Goal: Information Seeking & Learning: Check status

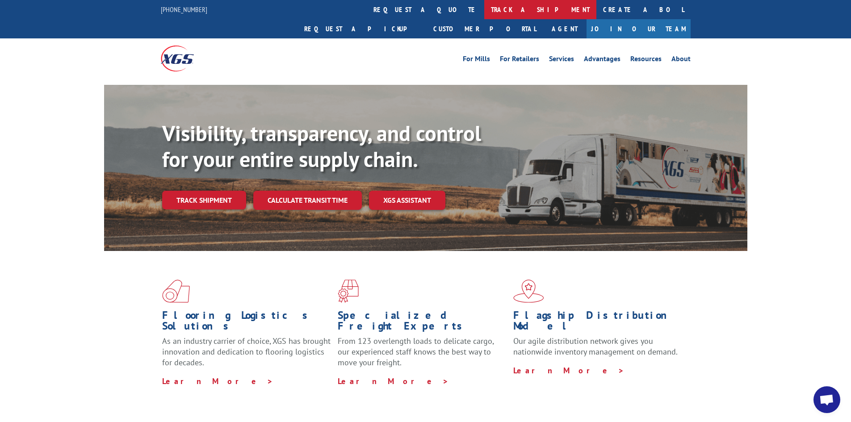
drag, startPoint x: 388, startPoint y: 8, endPoint x: 392, endPoint y: 11, distance: 5.2
click at [485, 8] on link "track a shipment" at bounding box center [541, 9] width 112 height 19
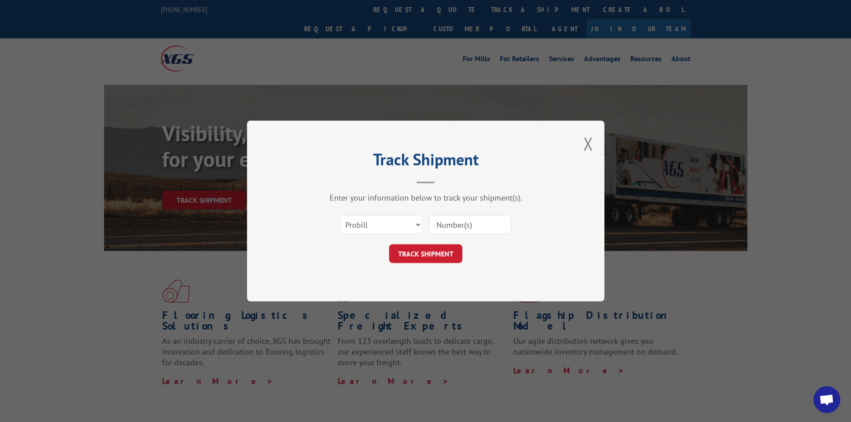
click at [445, 220] on input at bounding box center [470, 224] width 82 height 19
paste input "17472749"
type input "17472749"
click at [426, 257] on button "TRACK SHIPMENT" at bounding box center [425, 253] width 73 height 19
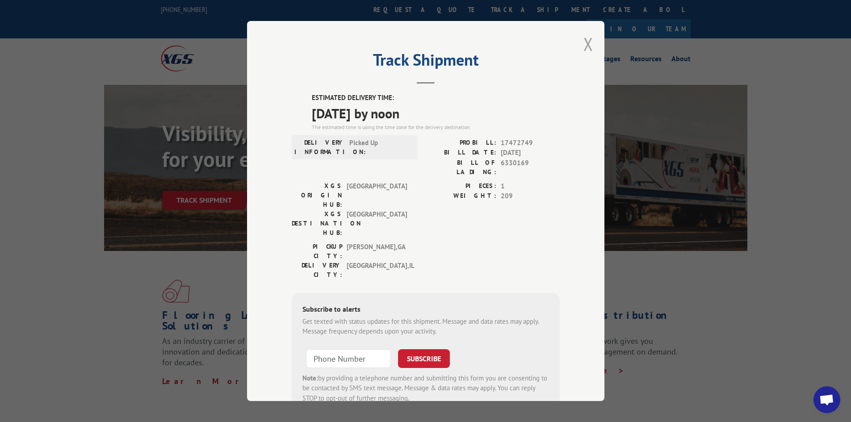
click at [584, 43] on button "Close modal" at bounding box center [589, 44] width 10 height 24
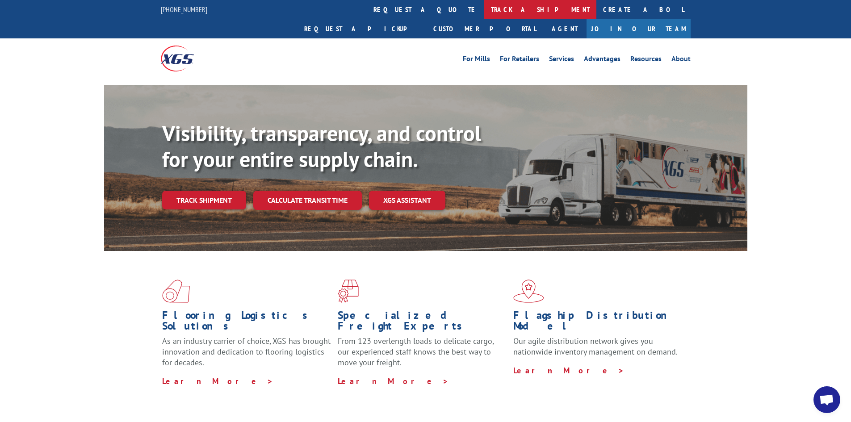
click at [485, 15] on link "track a shipment" at bounding box center [541, 9] width 112 height 19
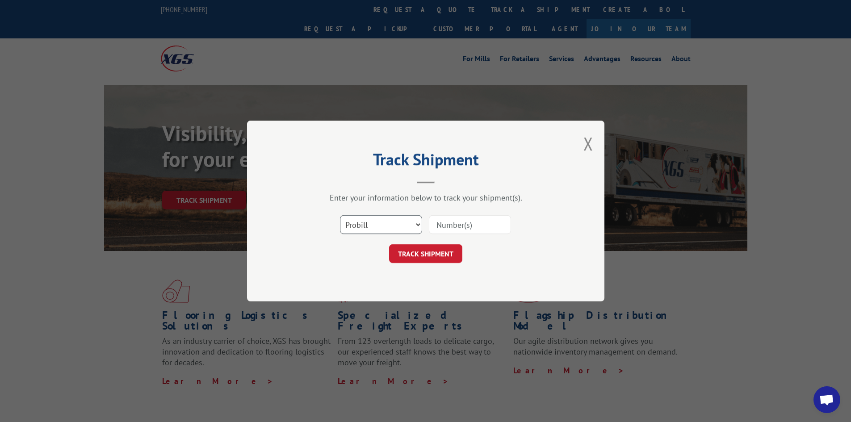
click at [370, 223] on select "Select category... Probill BOL PO" at bounding box center [381, 224] width 82 height 19
select select "bol"
click at [340, 215] on select "Select category... Probill BOL PO" at bounding box center [381, 224] width 82 height 19
click at [450, 225] on input at bounding box center [470, 224] width 82 height 19
paste input "455115"
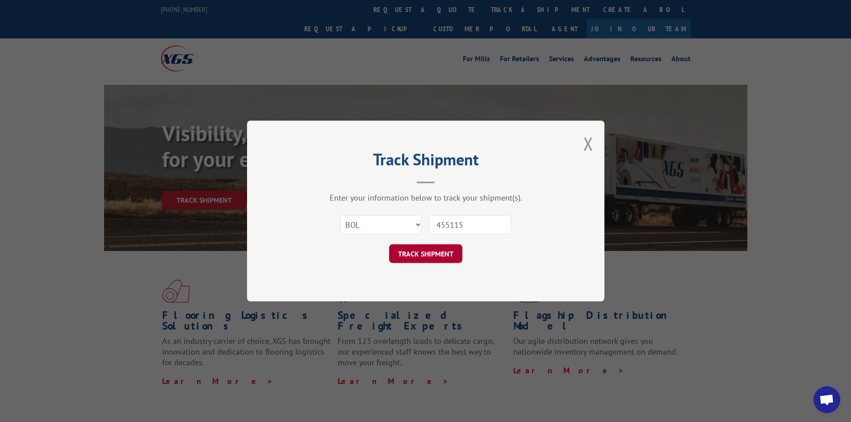
type input "455115"
click at [413, 258] on button "TRACK SHIPMENT" at bounding box center [425, 253] width 73 height 19
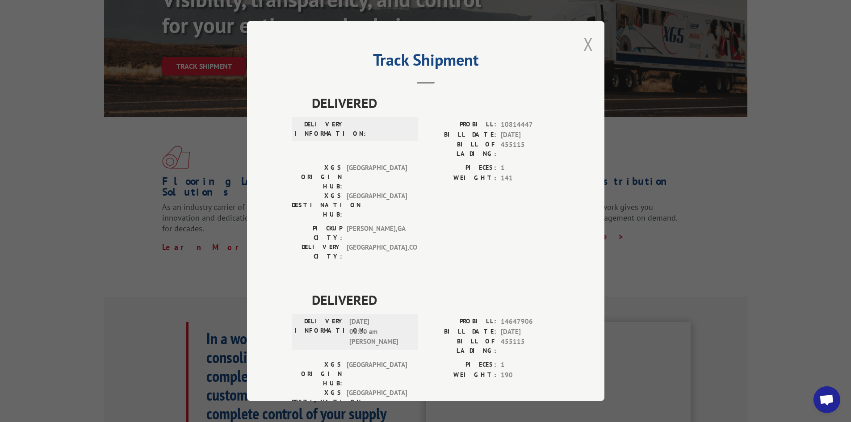
click at [585, 43] on button "Close modal" at bounding box center [589, 44] width 10 height 24
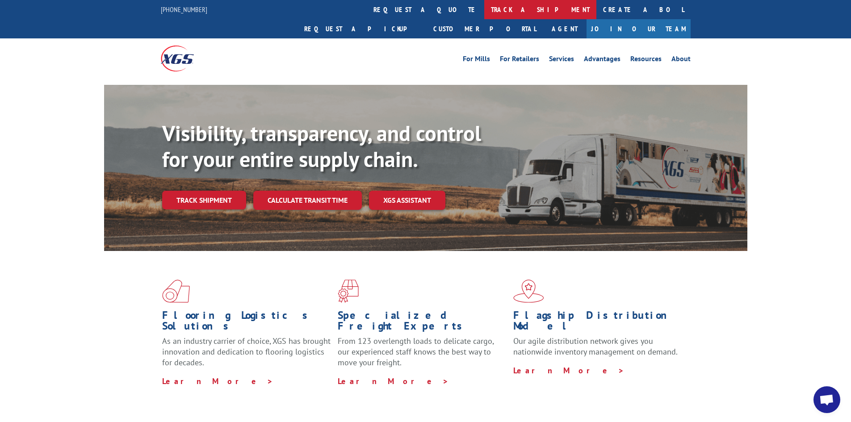
click at [485, 11] on link "track a shipment" at bounding box center [541, 9] width 112 height 19
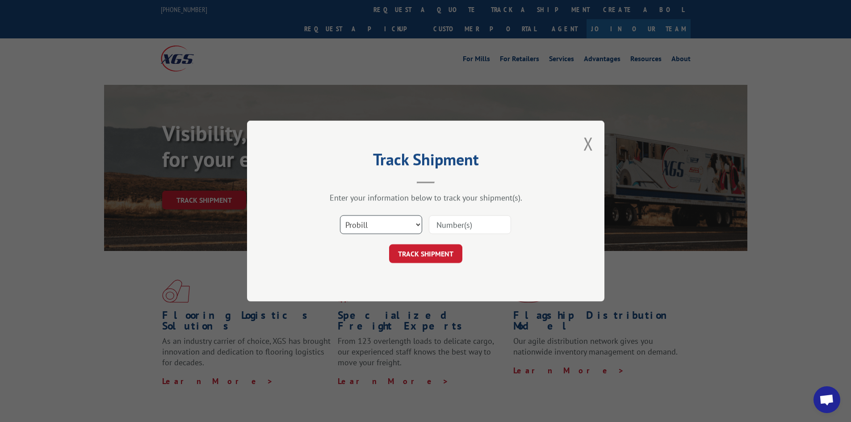
drag, startPoint x: 366, startPoint y: 218, endPoint x: 369, endPoint y: 232, distance: 14.6
click at [366, 219] on select "Select category... Probill BOL PO" at bounding box center [381, 224] width 82 height 19
select select "po"
click at [340, 215] on select "Select category... Probill BOL PO" at bounding box center [381, 224] width 82 height 19
drag, startPoint x: 469, startPoint y: 222, endPoint x: 472, endPoint y: 218, distance: 4.8
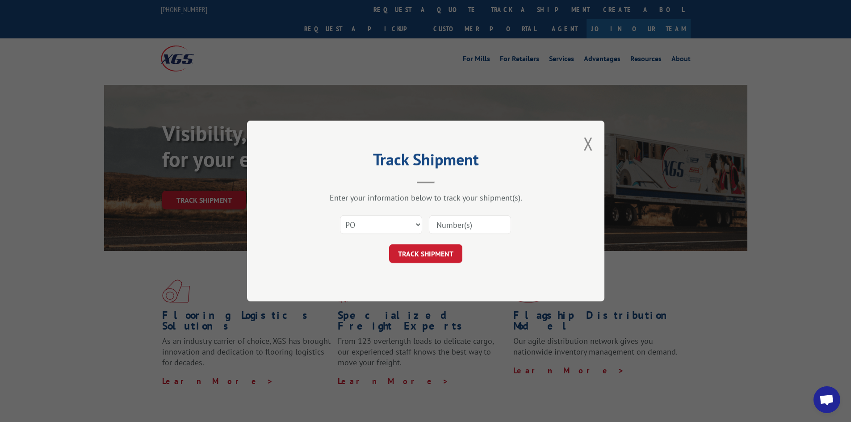
click at [469, 221] on input at bounding box center [470, 224] width 82 height 19
type input "40517956"
click at [389, 244] on button "TRACK SHIPMENT" at bounding box center [425, 253] width 73 height 19
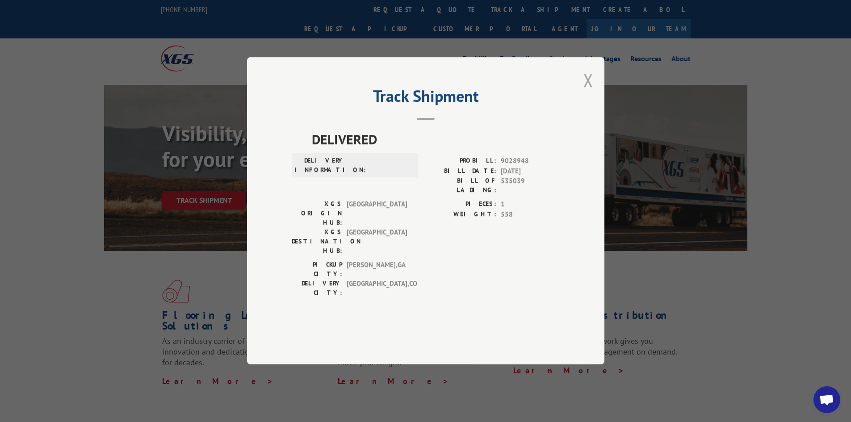
click at [590, 92] on button "Close modal" at bounding box center [589, 80] width 10 height 24
